Goal: Book appointment/travel/reservation

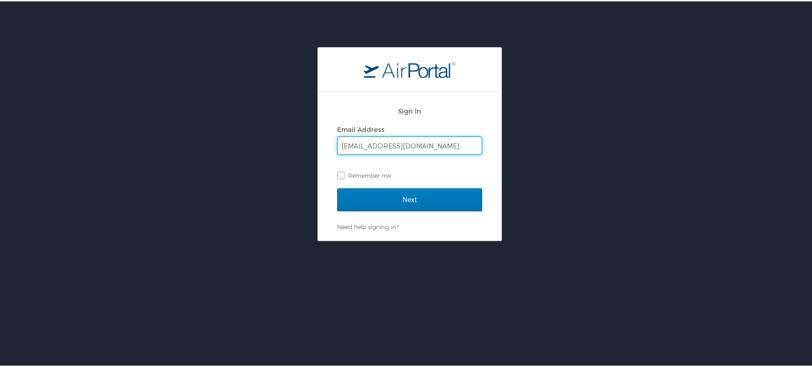
type input "[EMAIL_ADDRESS][DOMAIN_NAME]"
click at [337, 187] on input "Next" at bounding box center [409, 198] width 145 height 23
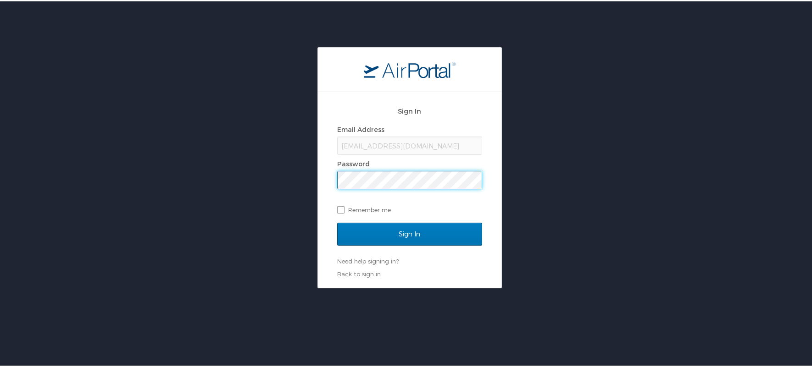
click at [337, 221] on input "Sign In" at bounding box center [409, 232] width 145 height 23
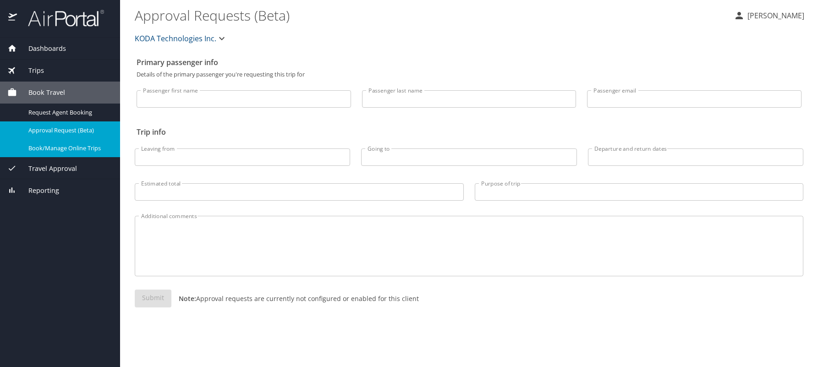
click at [88, 148] on span "Book/Manage Online Trips" at bounding box center [68, 148] width 81 height 9
